Goal: Find specific fact: Find specific fact

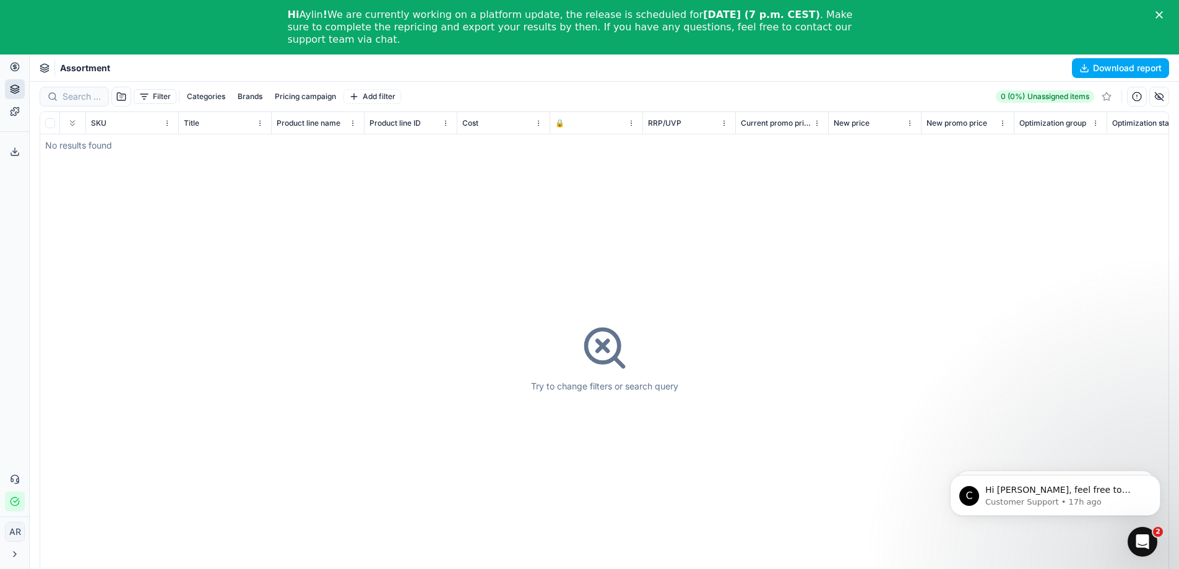
click at [7, 536] on html "Pricing platform Analytics Pricing Product portfolio Templates Export service 0…" at bounding box center [589, 311] width 1179 height 623
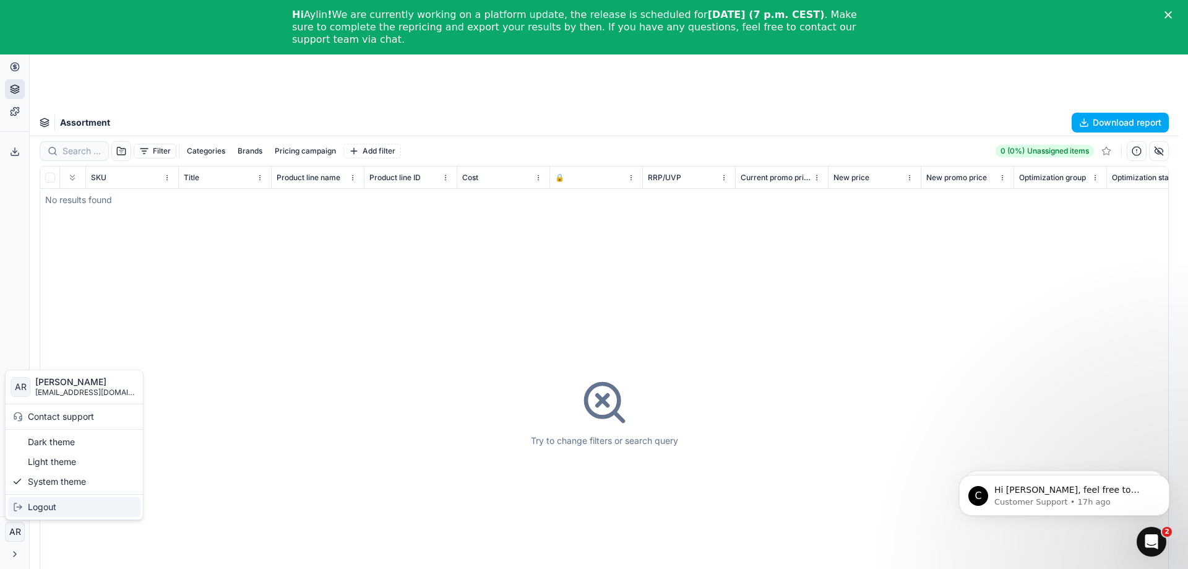
click at [37, 512] on div "Logout" at bounding box center [74, 507] width 132 height 20
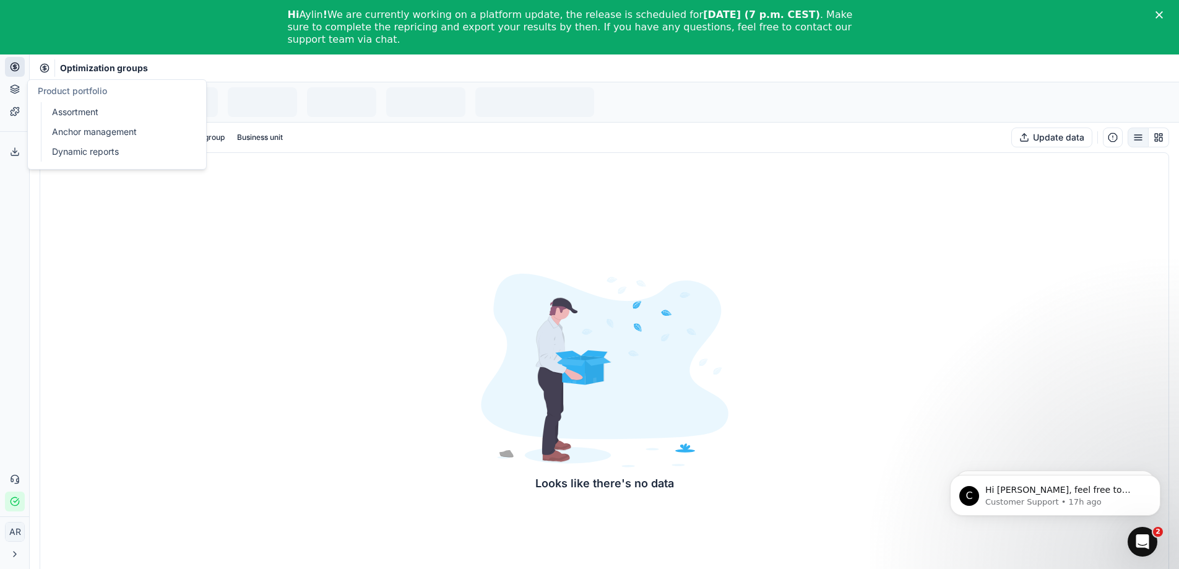
click at [9, 90] on button "Product portfolio" at bounding box center [15, 89] width 20 height 20
click at [64, 108] on link "Assortment" at bounding box center [119, 111] width 144 height 17
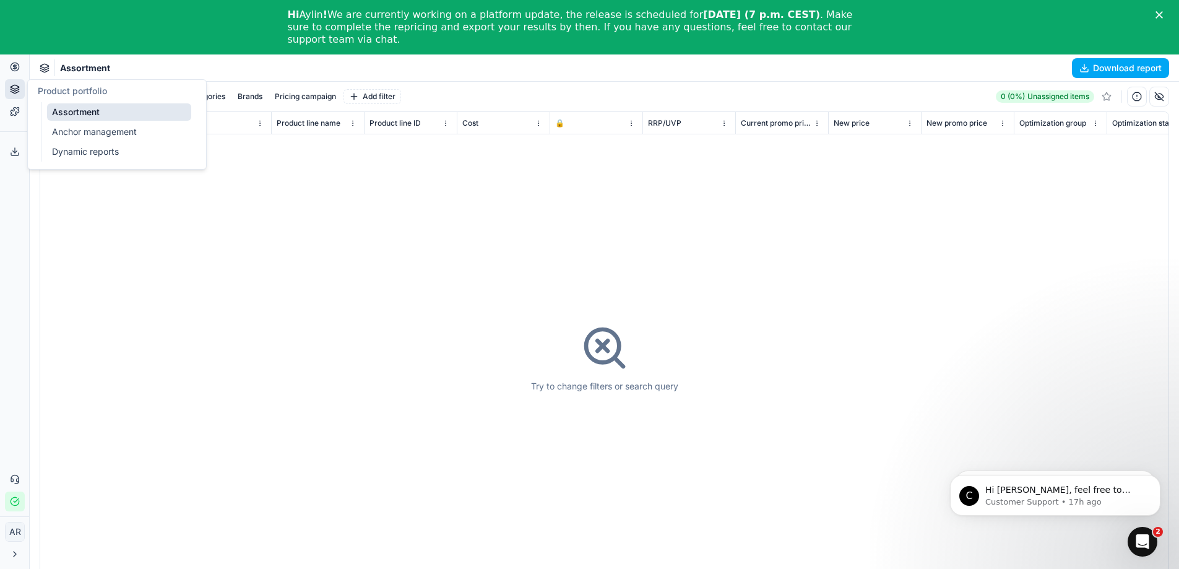
click at [250, 449] on div "Try to change filters or search query" at bounding box center [604, 357] width 1128 height 491
click at [17, 72] on button "Pricing" at bounding box center [15, 67] width 20 height 20
click at [61, 90] on link "Optimization groups" at bounding box center [119, 89] width 144 height 17
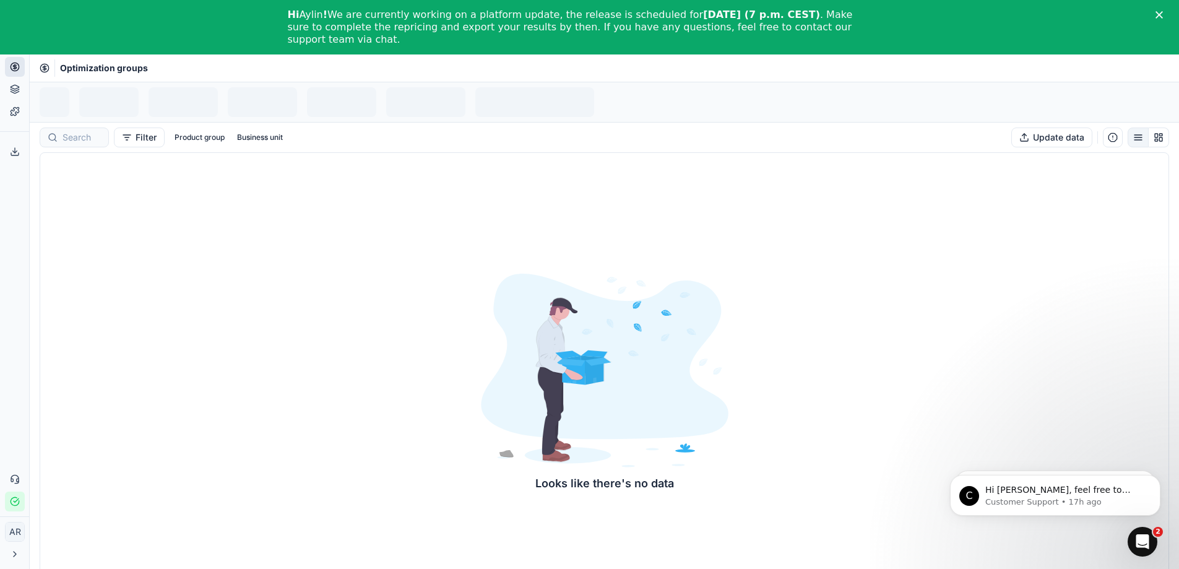
click at [189, 360] on div "Looks like there's no data" at bounding box center [605, 382] width 1130 height 461
click at [17, 95] on button "Product portfolio" at bounding box center [15, 89] width 20 height 20
click at [9, 63] on button "Pricing" at bounding box center [15, 67] width 20 height 20
click at [70, 93] on link "Optimization groups" at bounding box center [119, 89] width 144 height 17
click at [20, 108] on link "Templates" at bounding box center [15, 112] width 20 height 20
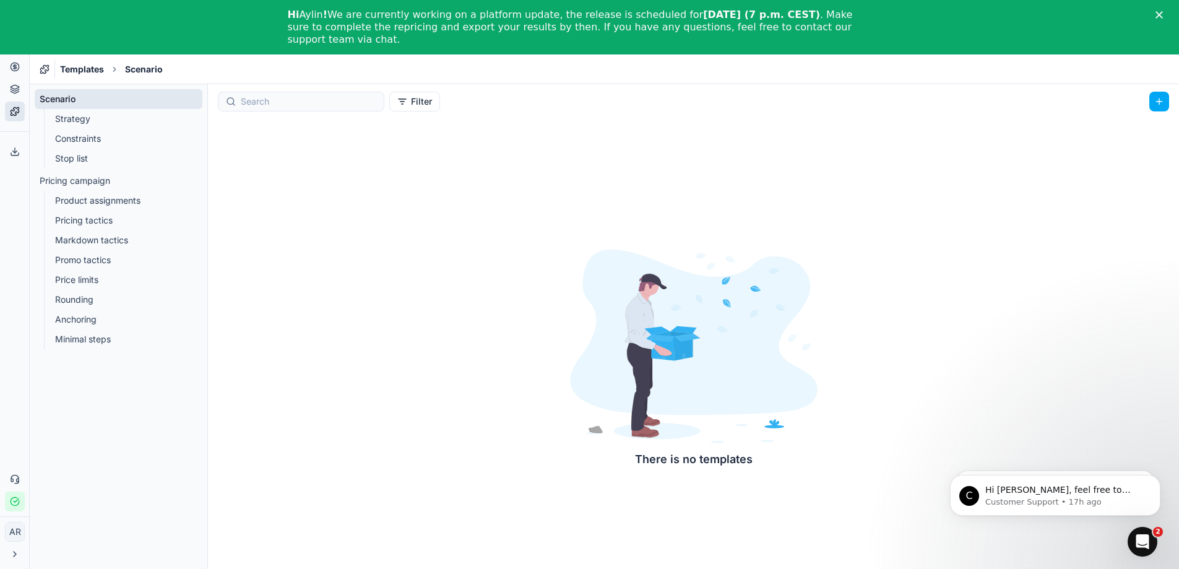
click at [82, 116] on link "Strategy" at bounding box center [118, 118] width 137 height 17
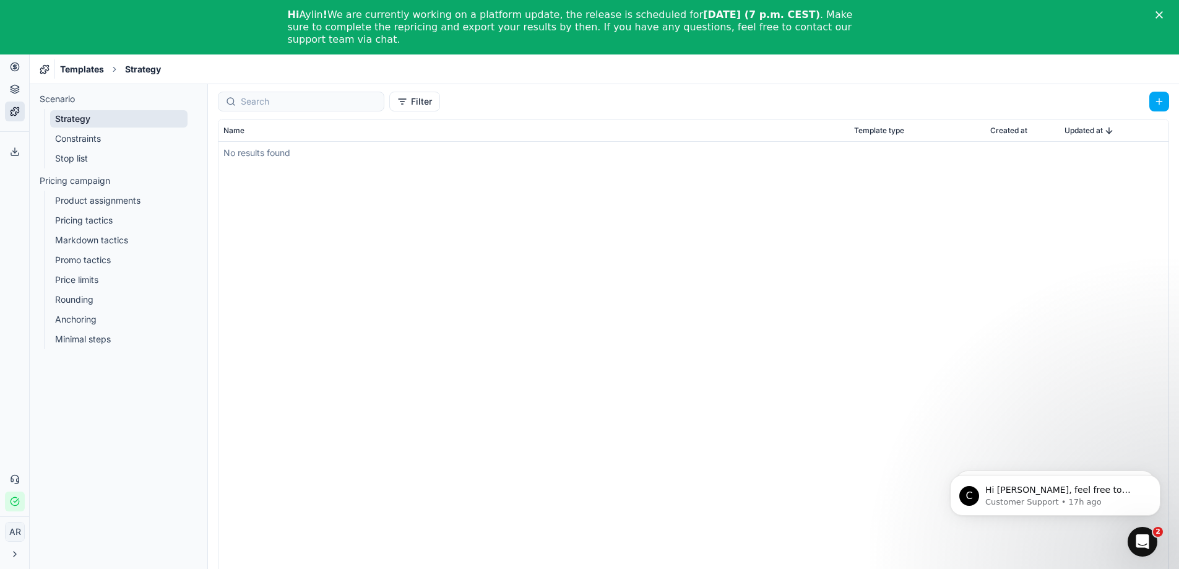
click at [15, 73] on button "Pricing" at bounding box center [15, 67] width 20 height 20
click at [66, 93] on link "Optimization groups" at bounding box center [119, 89] width 144 height 17
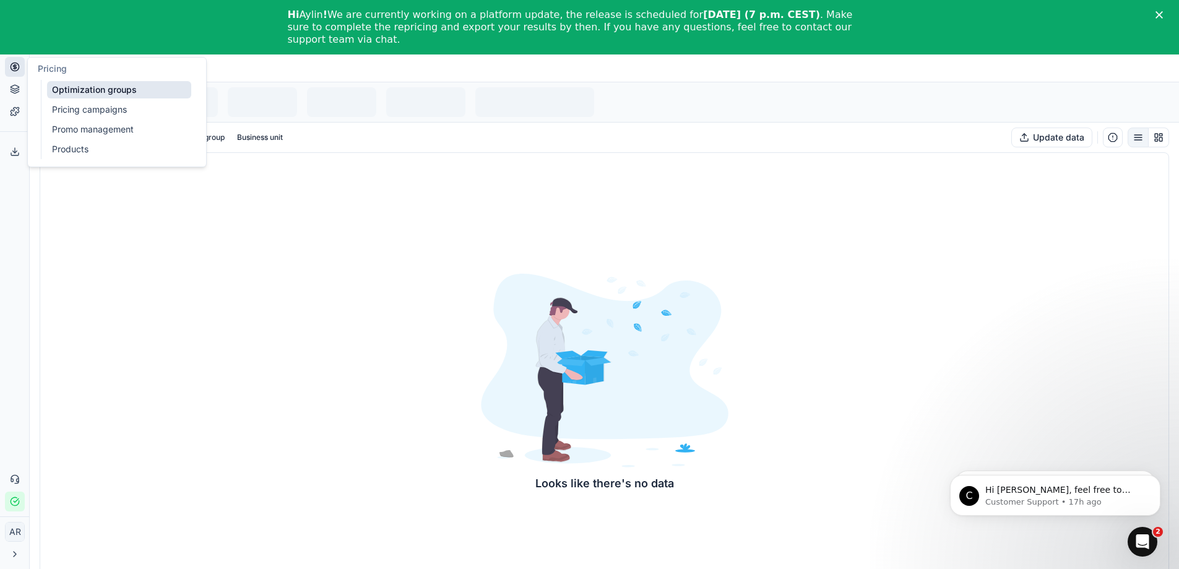
click at [71, 92] on link "Optimization groups" at bounding box center [119, 89] width 144 height 17
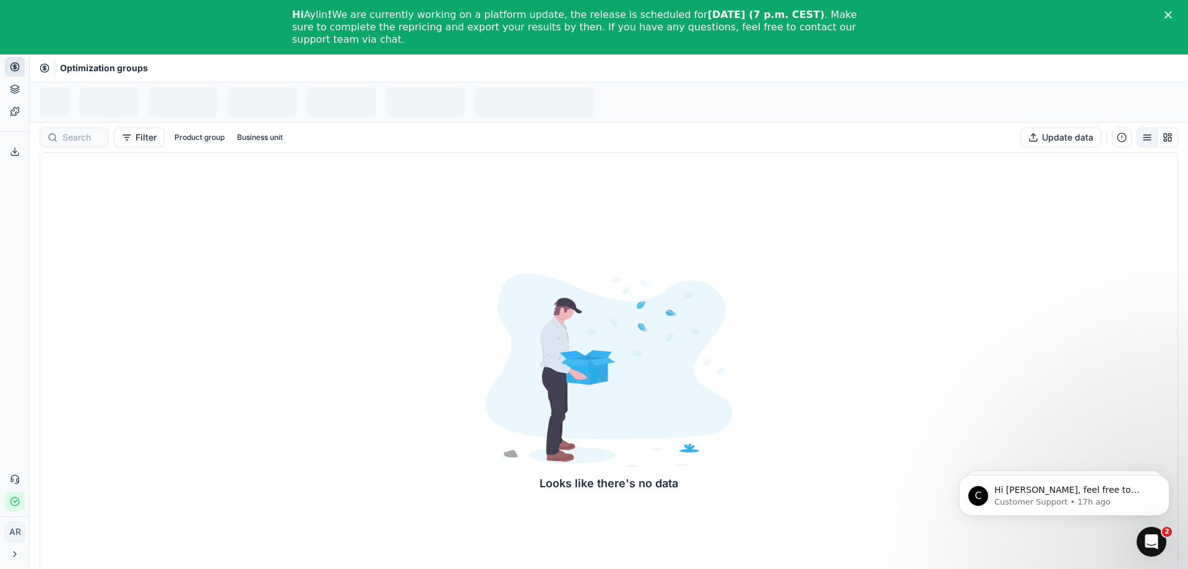
click at [19, 529] on html "Pricing platform Analytics Pricing Product portfolio Templates Export service 0…" at bounding box center [594, 311] width 1188 height 623
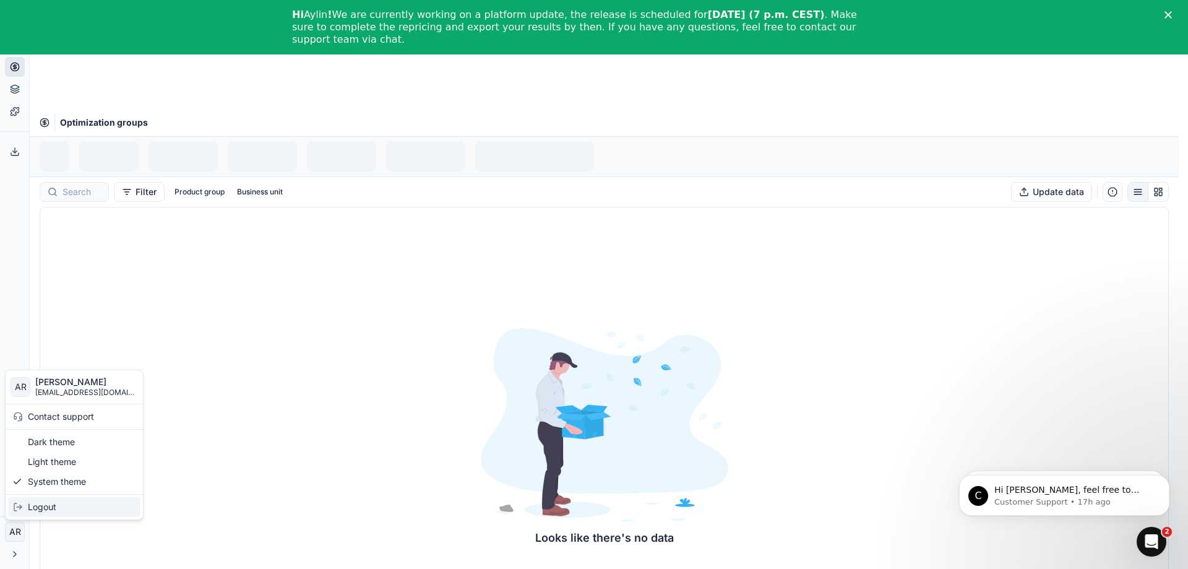
click at [48, 511] on div "Logout" at bounding box center [74, 507] width 132 height 20
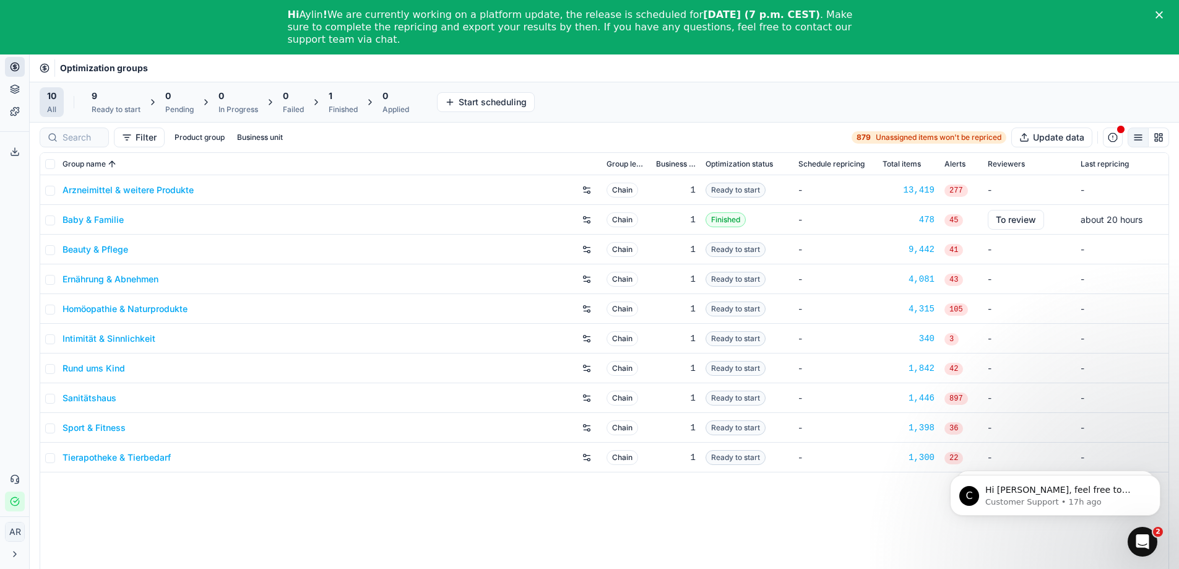
click at [1163, 11] on icon "Close" at bounding box center [1159, 14] width 7 height 7
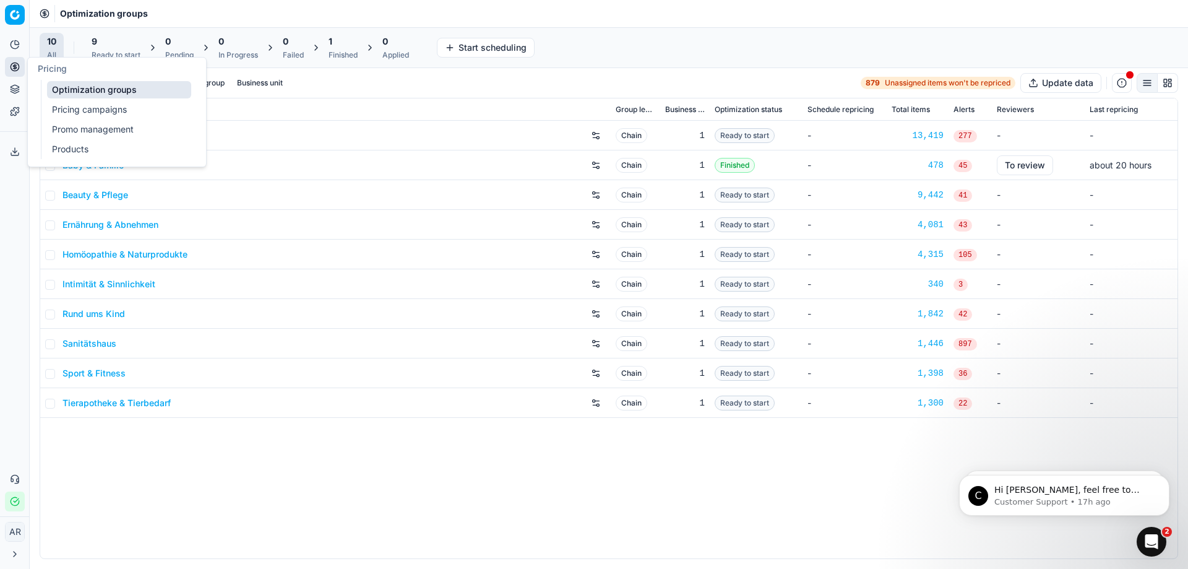
click at [58, 142] on link "Products" at bounding box center [119, 148] width 144 height 17
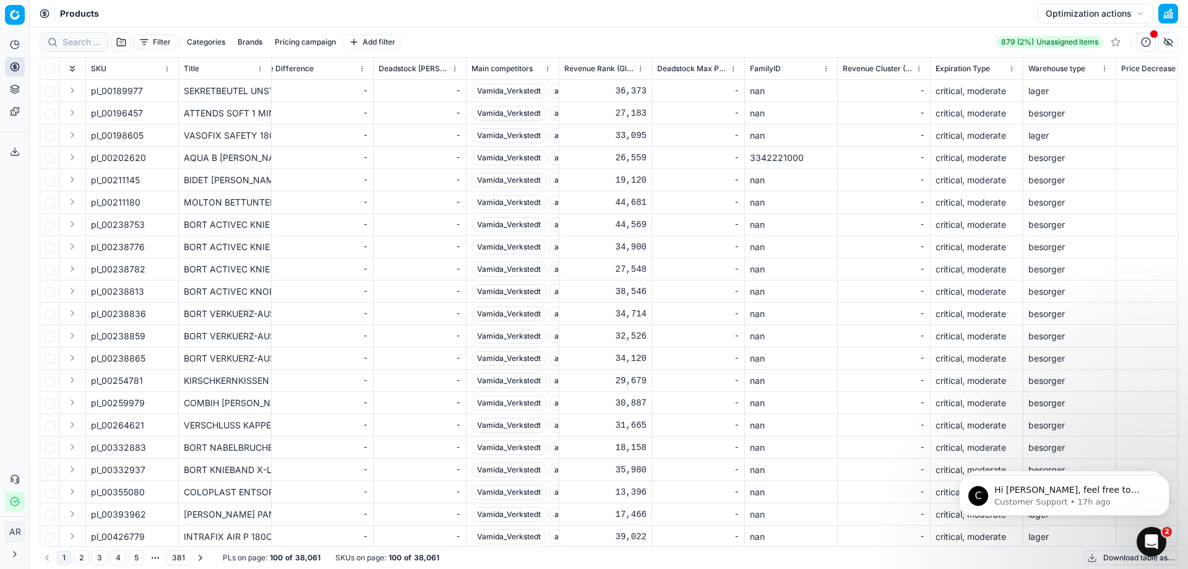
scroll to position [557, 8124]
click at [372, 568] on div "1 2 3 4 5 More pages 381 PLs on page : 100 of 38,061 SKUs on page : 100 of 38,0…" at bounding box center [609, 558] width 1139 height 22
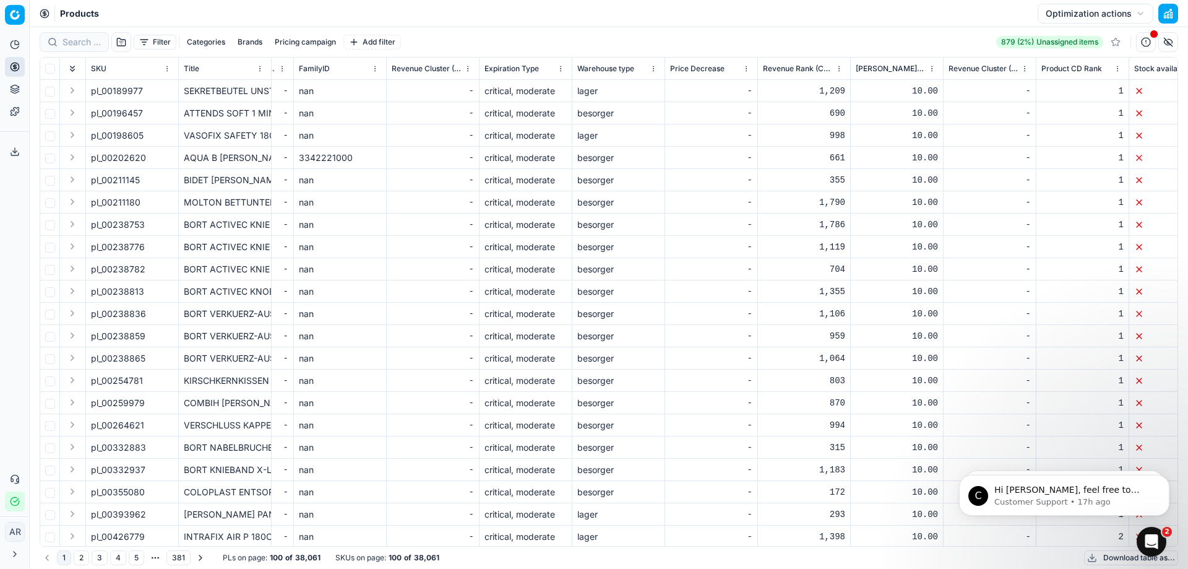
scroll to position [557, 8703]
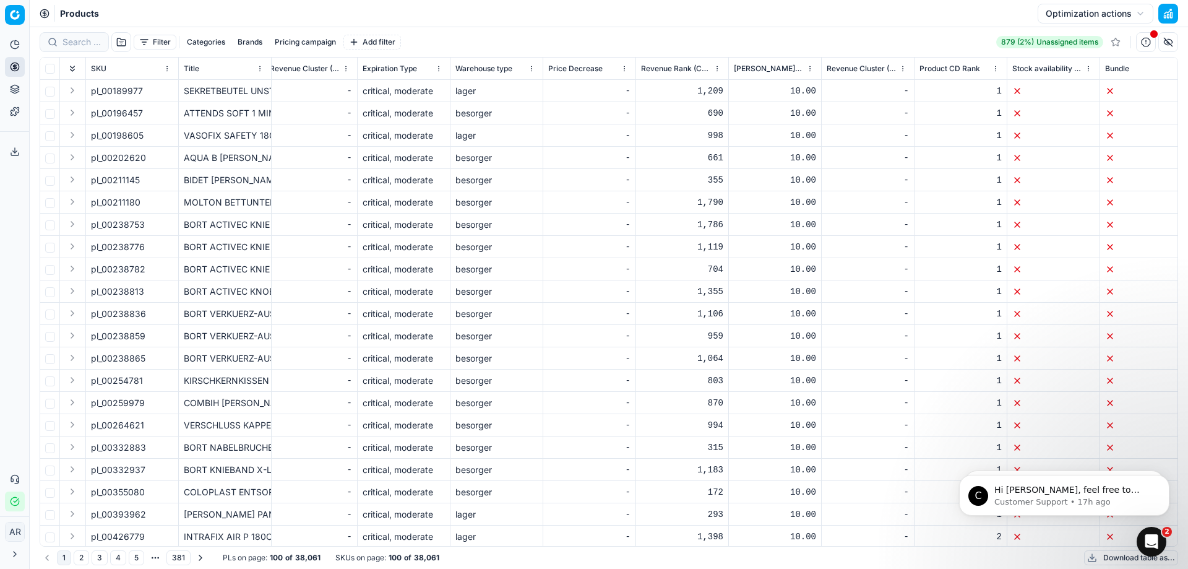
click at [119, 89] on span "pl_00189977" at bounding box center [117, 91] width 52 height 12
copy span "pl_00189977"
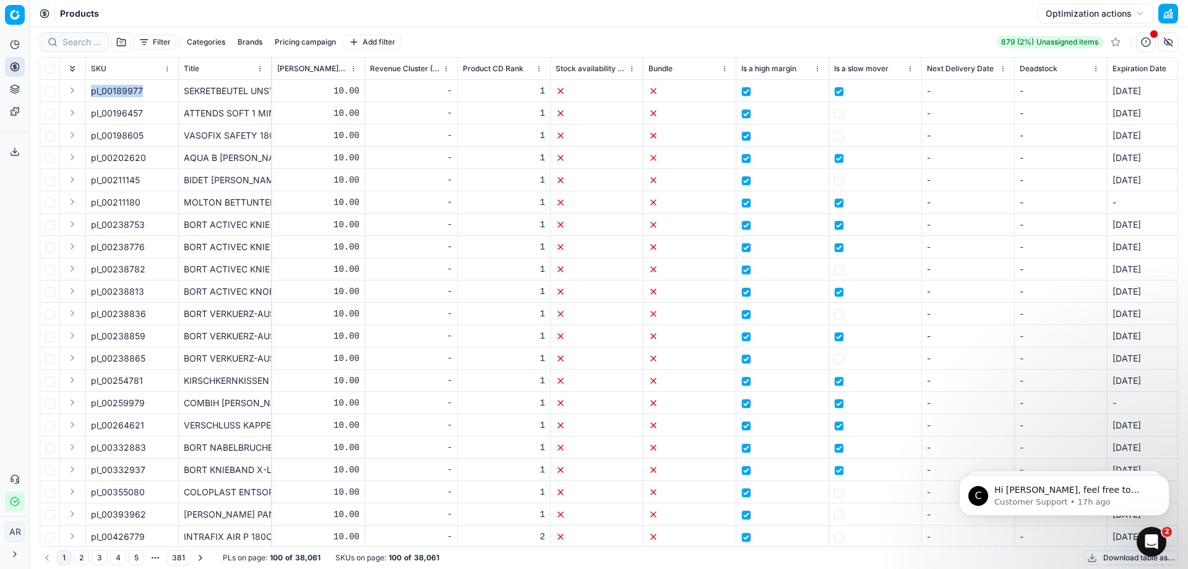
scroll to position [557, 9212]
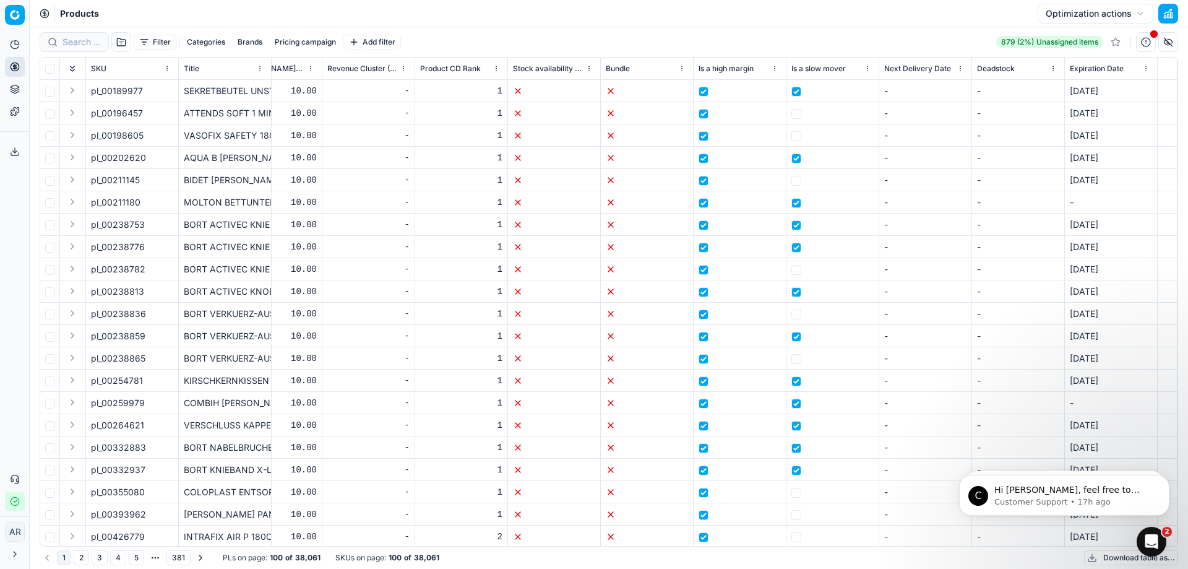
drag, startPoint x: 1130, startPoint y: 66, endPoint x: 770, endPoint y: 43, distance: 360.3
click at [770, 43] on div "Filter Categories Brands Pricing campaign Add filter 879 (2%) Unassigned items" at bounding box center [609, 42] width 1139 height 20
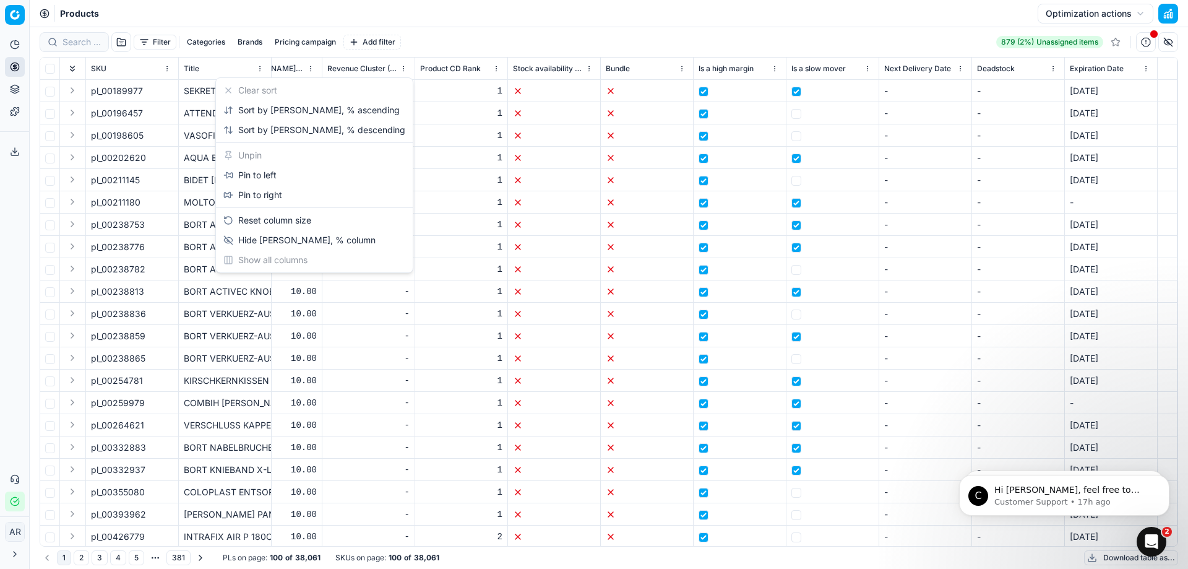
click at [305, 66] on html "Pricing platform Analytics Pricing Product portfolio Templates Export service 0…" at bounding box center [594, 284] width 1188 height 569
click at [580, 67] on html "Pricing platform Analytics Pricing Product portfolio Templates Export service 0…" at bounding box center [594, 284] width 1188 height 569
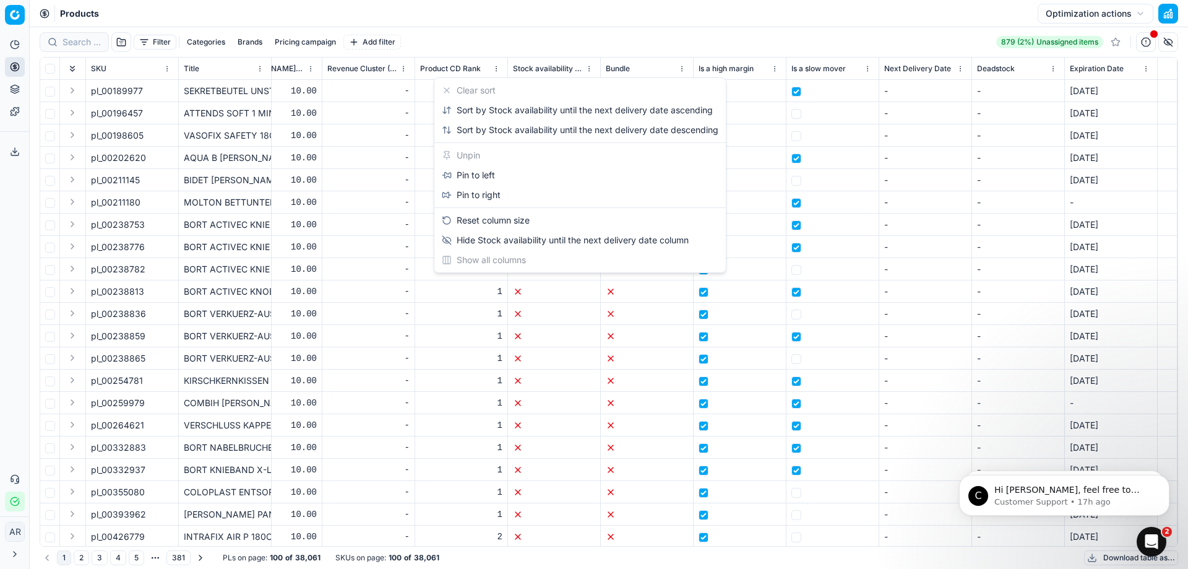
click at [590, 41] on html "Pricing platform Analytics Pricing Product portfolio Templates Export service 0…" at bounding box center [594, 284] width 1188 height 569
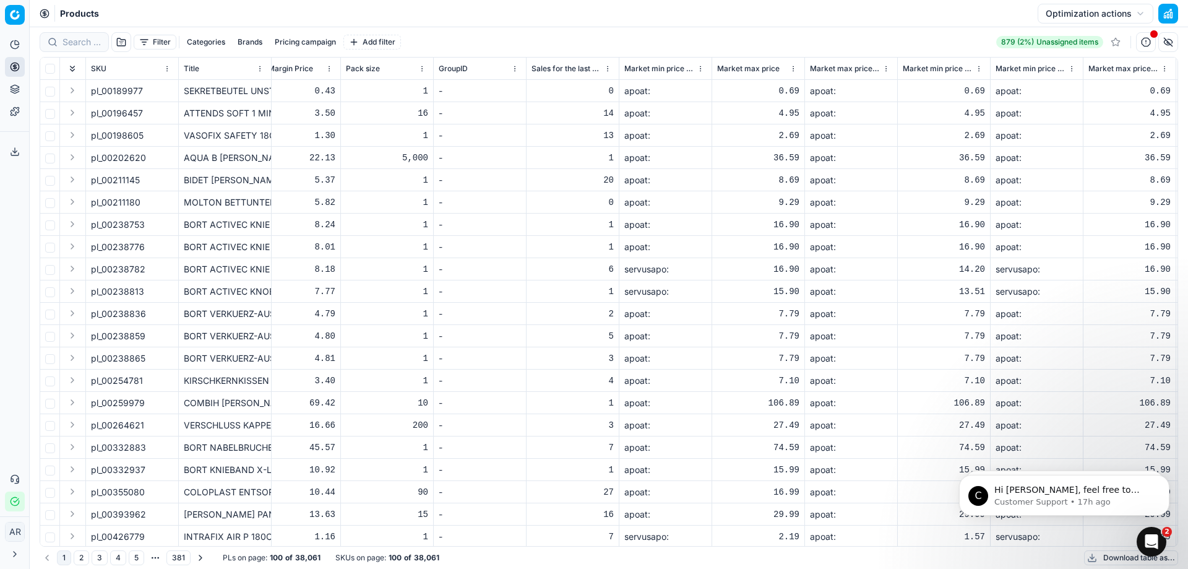
scroll to position [557, 3900]
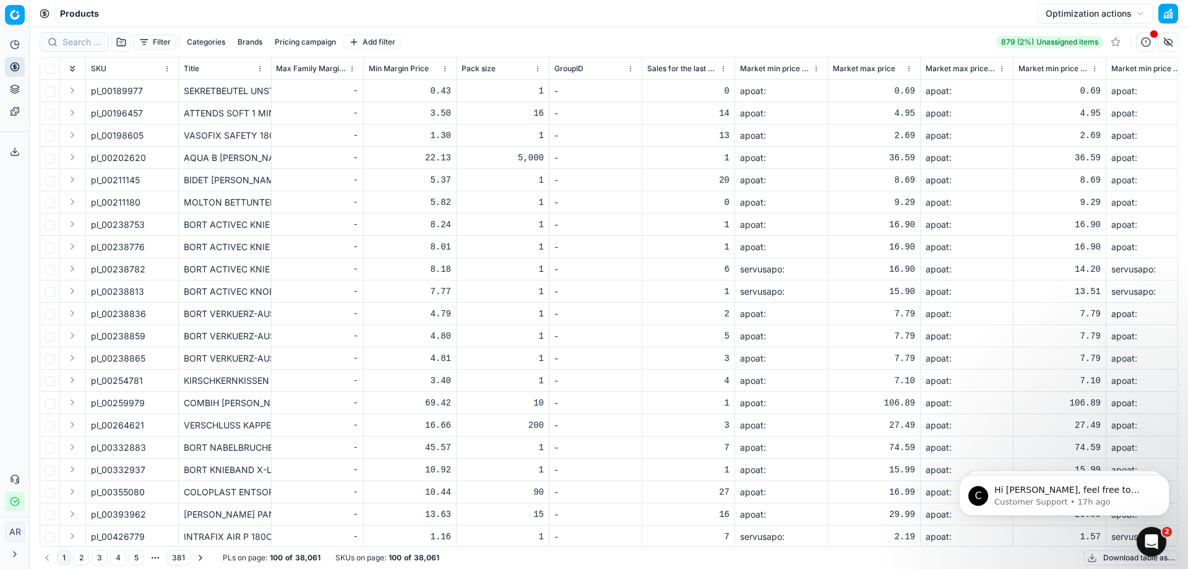
click at [129, 155] on span "pl_00202620" at bounding box center [118, 158] width 55 height 12
copy span "pl_00202620"
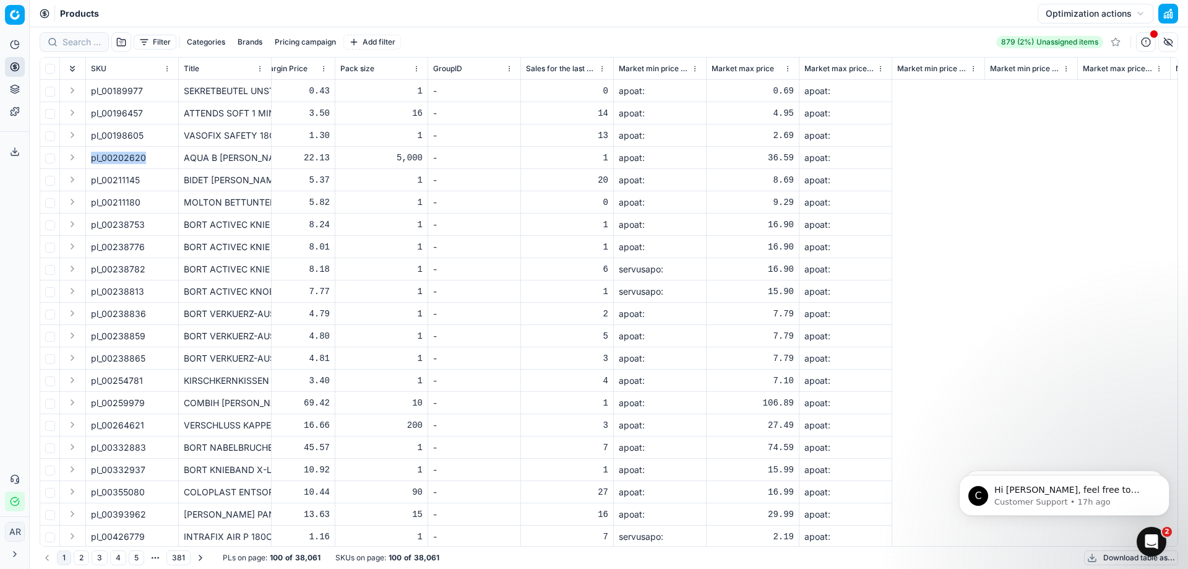
scroll to position [557, 3646]
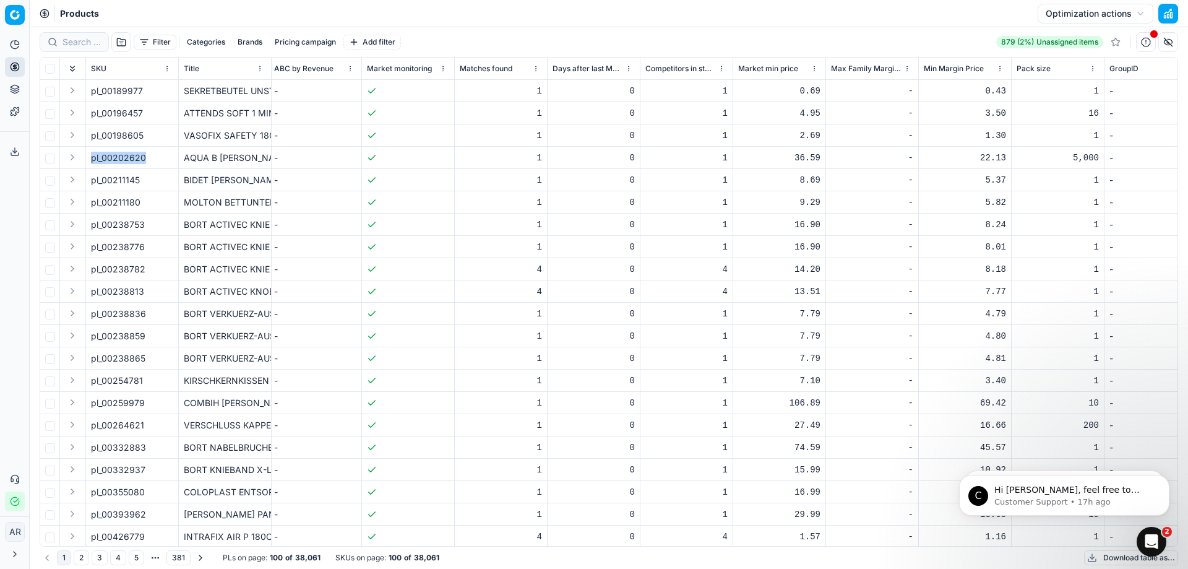
scroll to position [557, 3217]
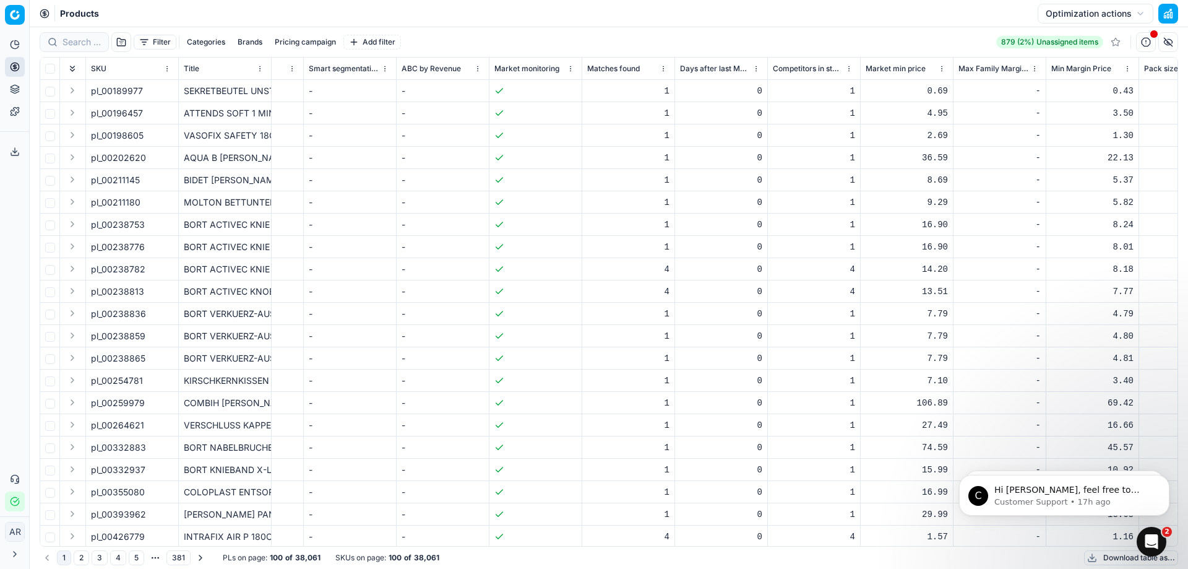
click at [652, 271] on div "4" at bounding box center [628, 269] width 82 height 12
click at [139, 272] on span "pl_00238782" at bounding box center [118, 269] width 54 height 12
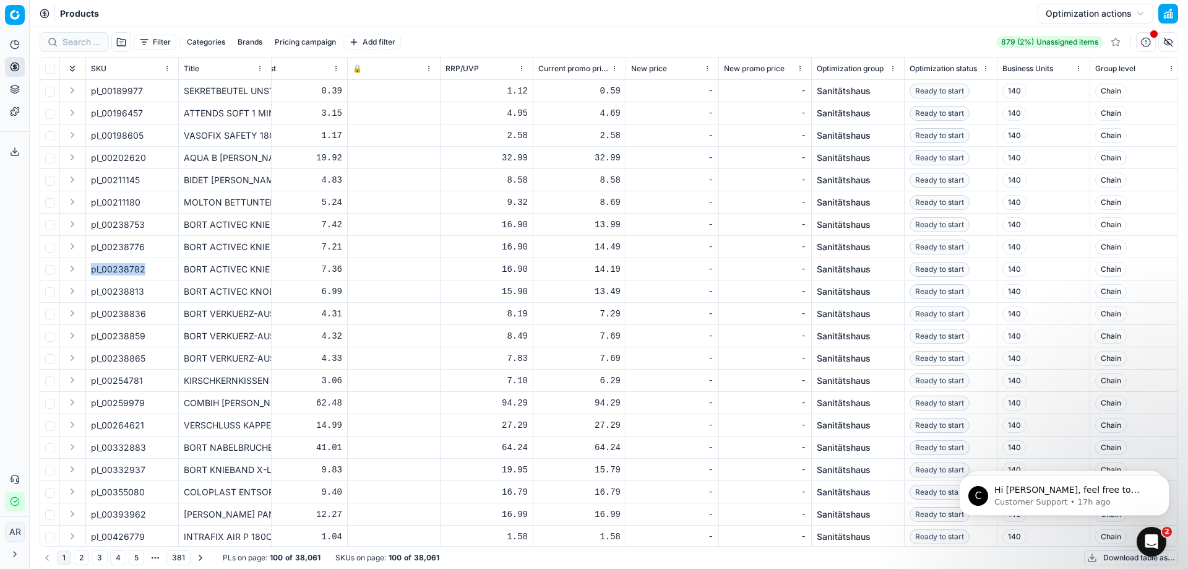
scroll to position [557, 0]
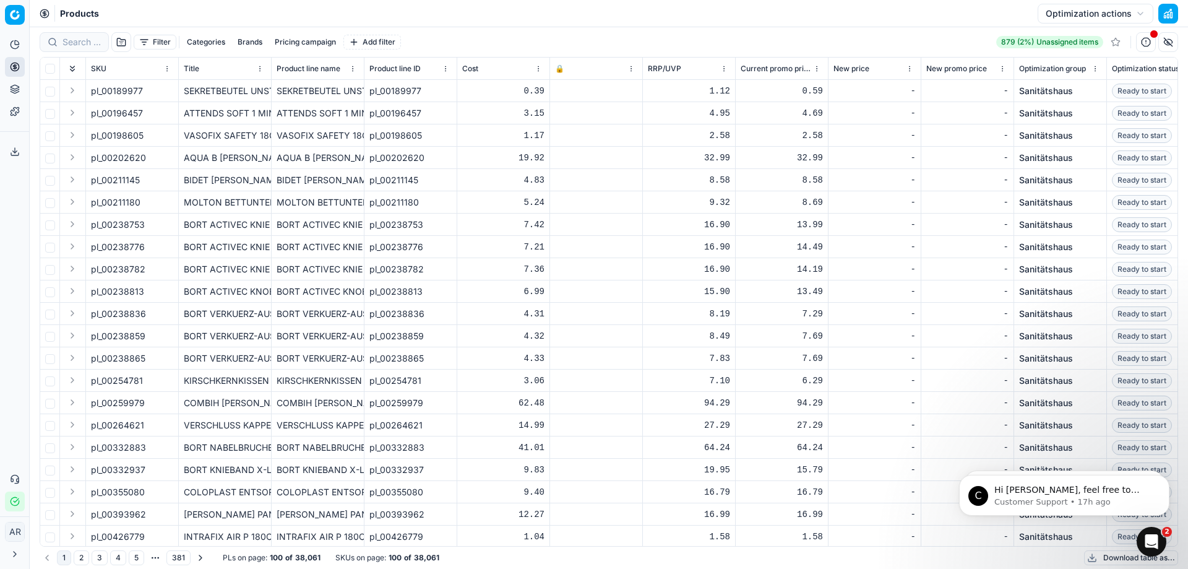
click at [563, 33] on div "Filter Categories Brands Pricing campaign Add filter 879 (2%) Unassigned items" at bounding box center [609, 42] width 1139 height 20
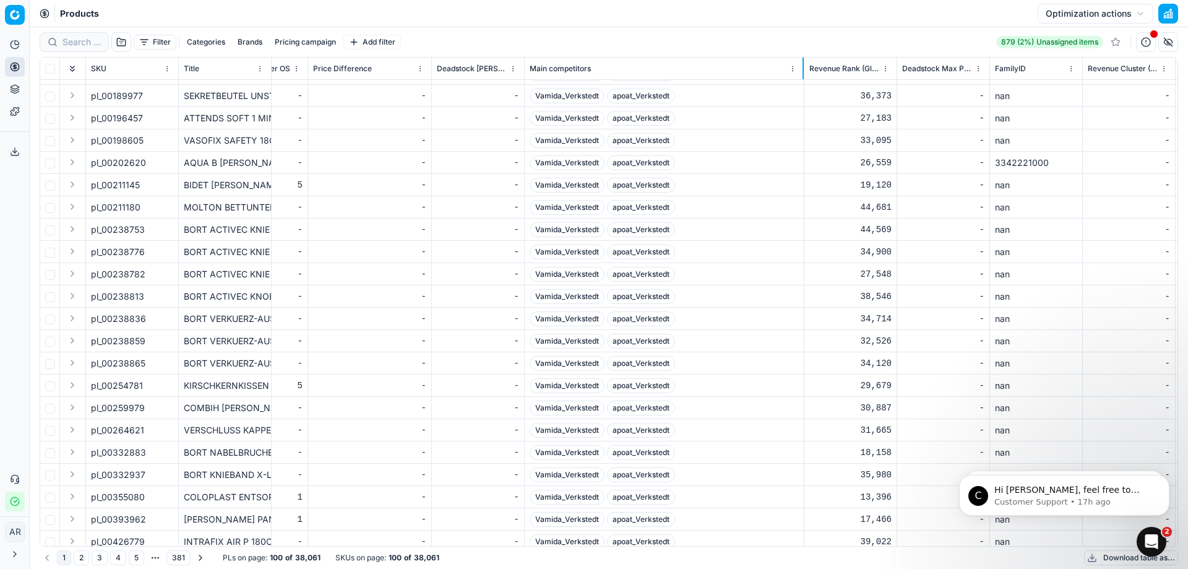
scroll to position [551, 8072]
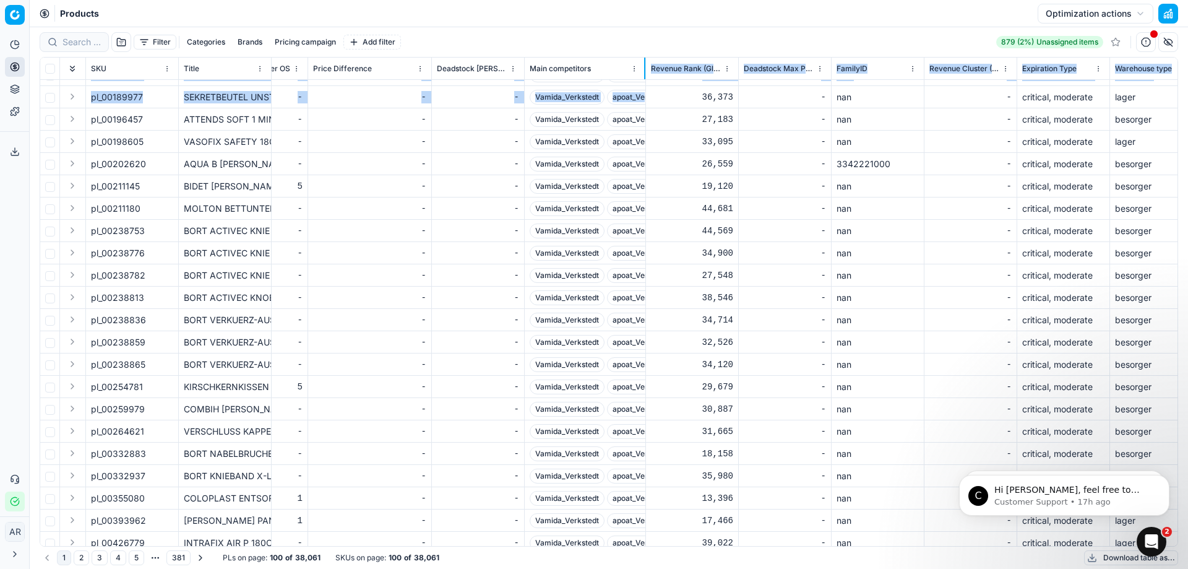
drag, startPoint x: 616, startPoint y: 72, endPoint x: 645, endPoint y: 97, distance: 37.3
click at [645, 97] on div "SKU Title Product line name Product line ID Cost 🔒 RRP/UVP Current promo price …" at bounding box center [609, 302] width 1138 height 488
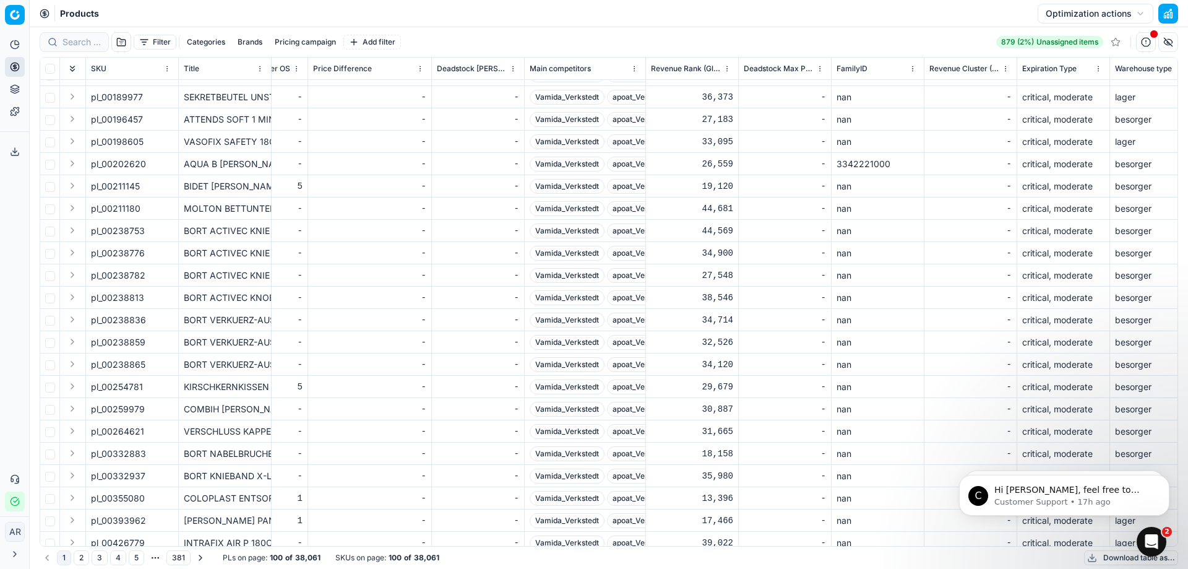
click at [656, 24] on div "Products Optimization actions" at bounding box center [609, 13] width 1159 height 27
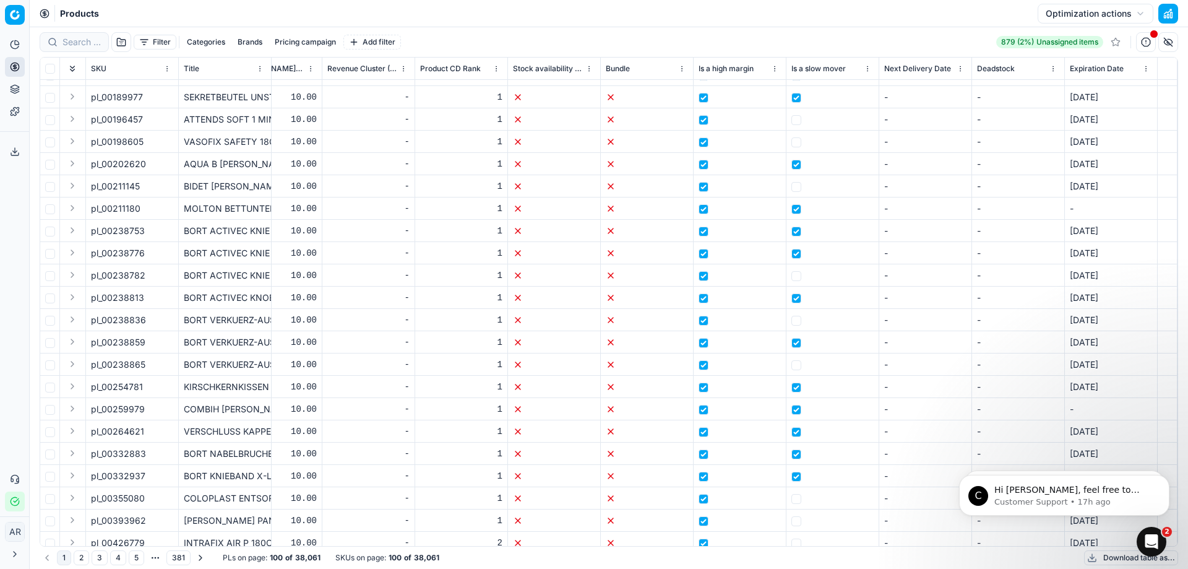
scroll to position [551, 9240]
drag, startPoint x: 957, startPoint y: 540, endPoint x: 187, endPoint y: 78, distance: 897.8
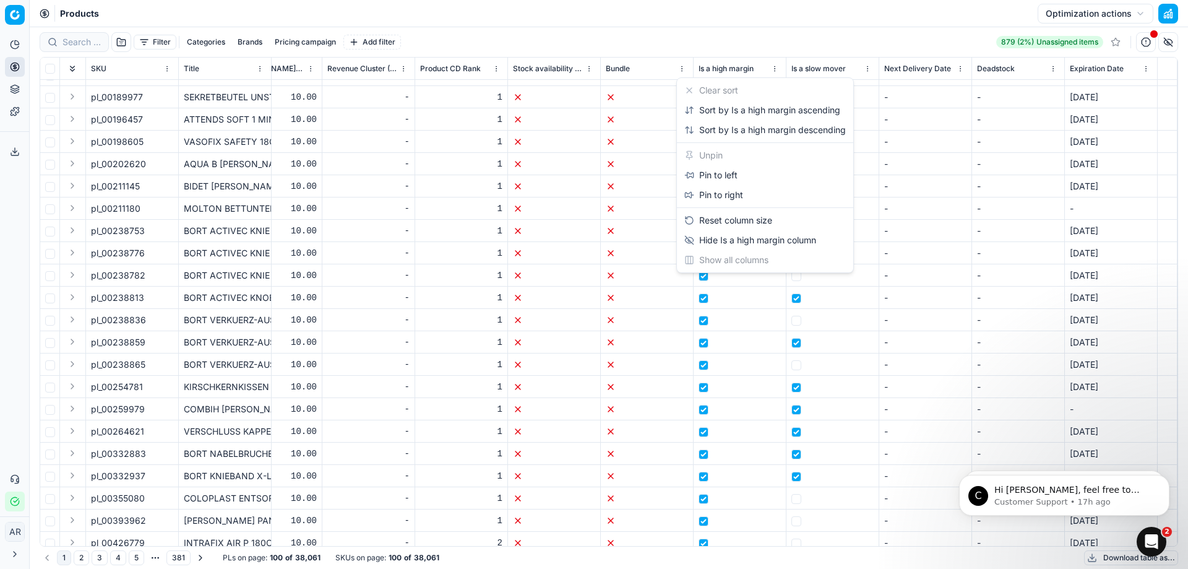
click at [766, 71] on html "Pricing platform Analytics Pricing Product portfolio Templates Export service 0…" at bounding box center [594, 284] width 1188 height 569
click at [769, 48] on html "Pricing platform Analytics Pricing Product portfolio Templates Export service 0…" at bounding box center [594, 284] width 1188 height 569
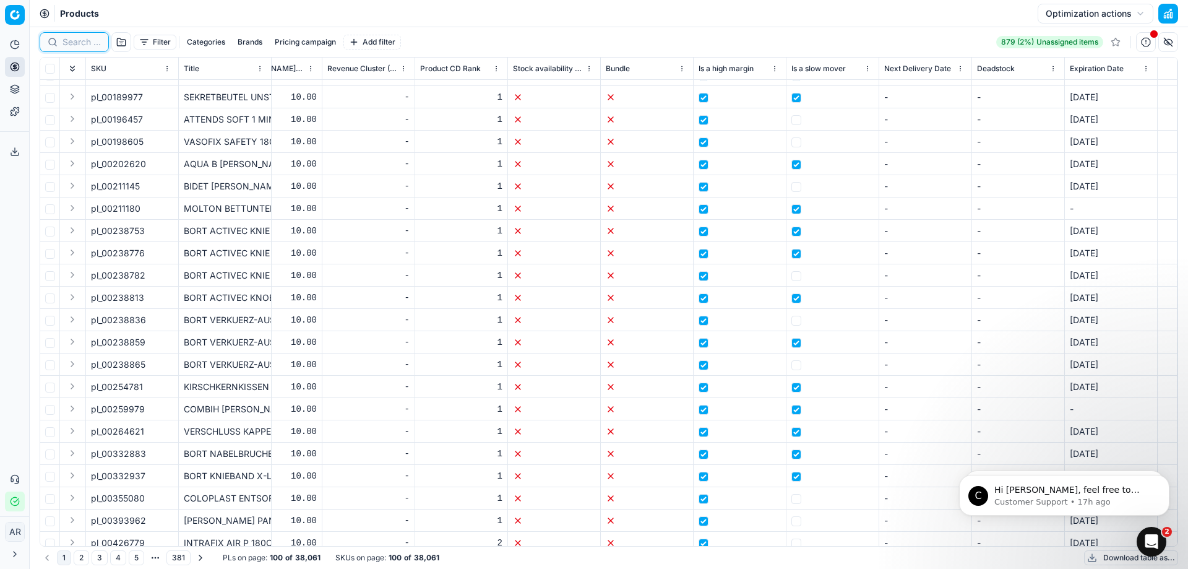
drag, startPoint x: 136, startPoint y: 67, endPoint x: 87, endPoint y: 45, distance: 53.4
click at [87, 45] on input at bounding box center [82, 42] width 38 height 12
click at [116, 32] on div "Filter Categories Brands Pricing campaign Add filter" at bounding box center [269, 42] width 459 height 20
click at [89, 40] on input at bounding box center [82, 42] width 38 height 12
paste input "A8000109"
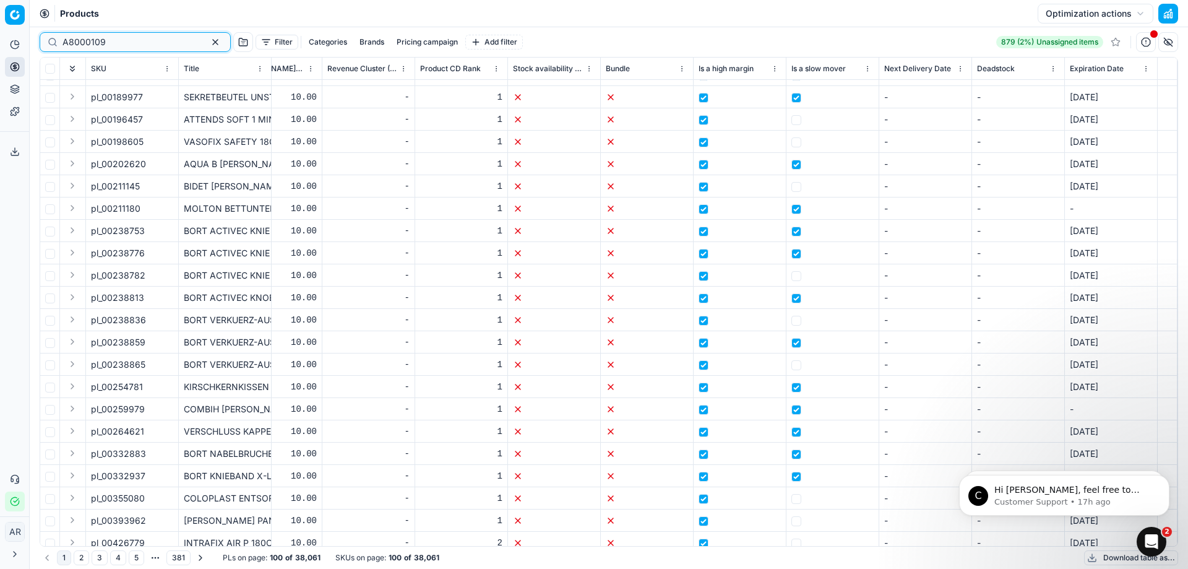
type input "A8000109"
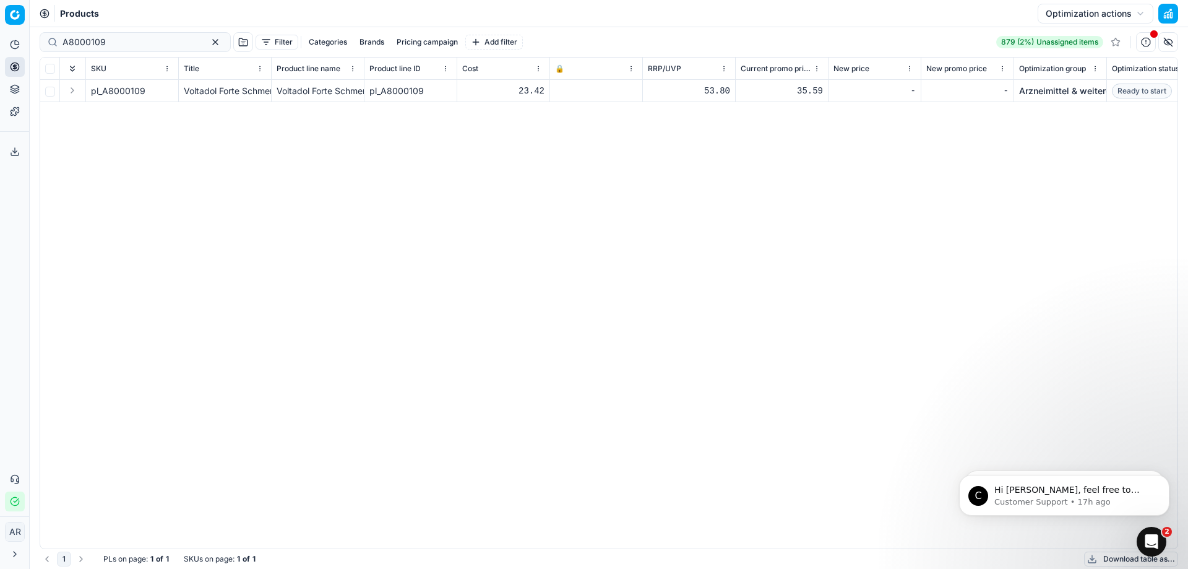
click at [568, 270] on div "pl_A8000109 Voltadol Forte Schmerzgel Sparset Voltadol Forte Schmerzgel Sparset…" at bounding box center [609, 314] width 1138 height 469
click at [119, 85] on span "pl_A8000109" at bounding box center [118, 91] width 54 height 12
click at [119, 88] on span "pl_A8000109" at bounding box center [118, 91] width 54 height 12
click at [119, 89] on span "pl_A8000109" at bounding box center [118, 91] width 54 height 12
copy span "pl_A8000109"
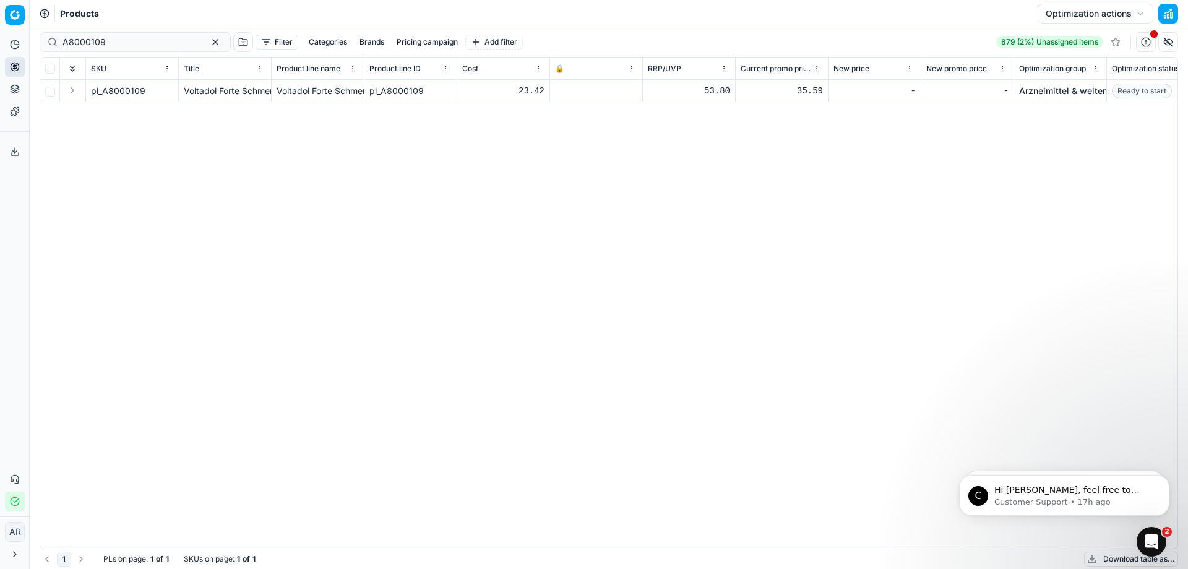
click at [495, 329] on div "pl_A8000109 Voltadol Forte Schmerzgel Sparset Voltadol Forte Schmerzgel Sparset…" at bounding box center [609, 314] width 1138 height 469
